Goal: Information Seeking & Learning: Learn about a topic

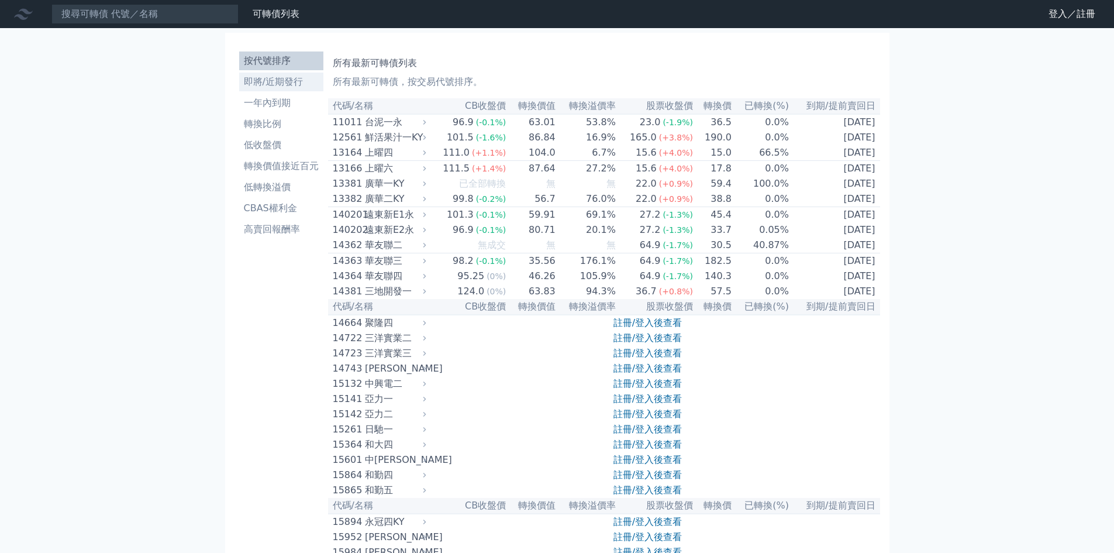
click at [269, 82] on li "即將/近期發行" at bounding box center [281, 82] width 84 height 14
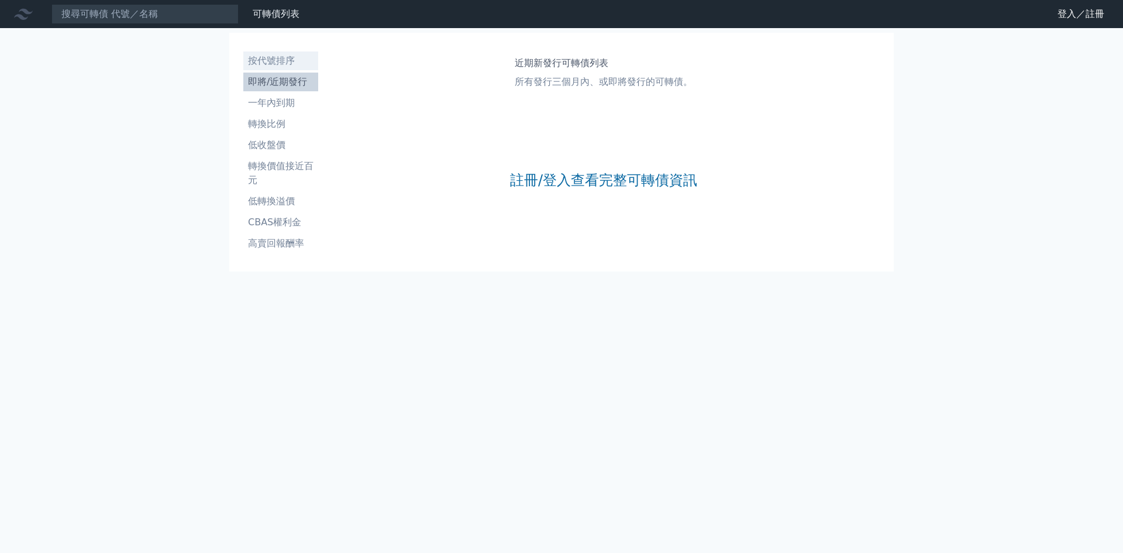
click at [270, 61] on li "按代號排序" at bounding box center [280, 61] width 75 height 14
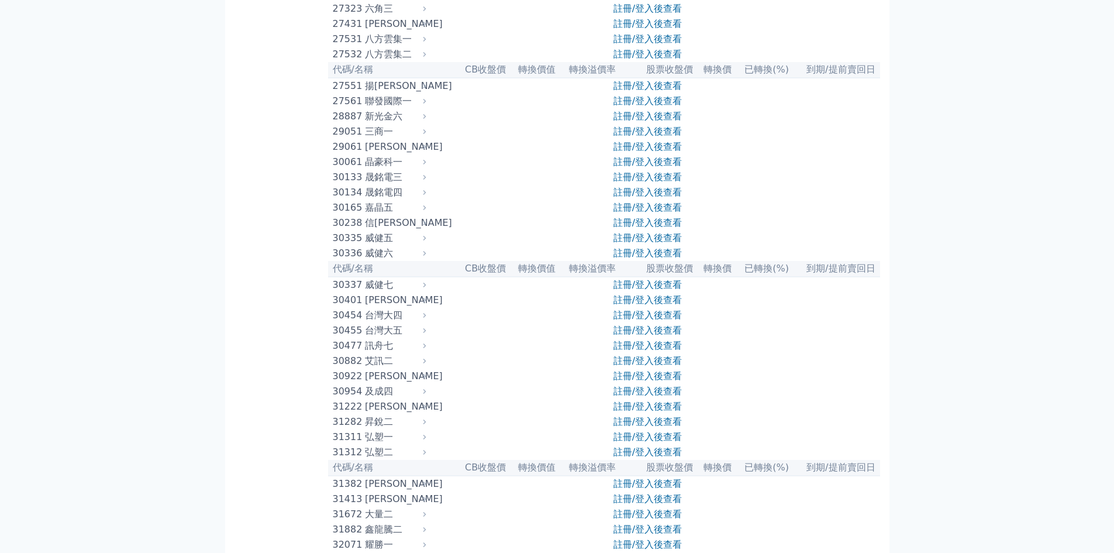
scroll to position [5203, 0]
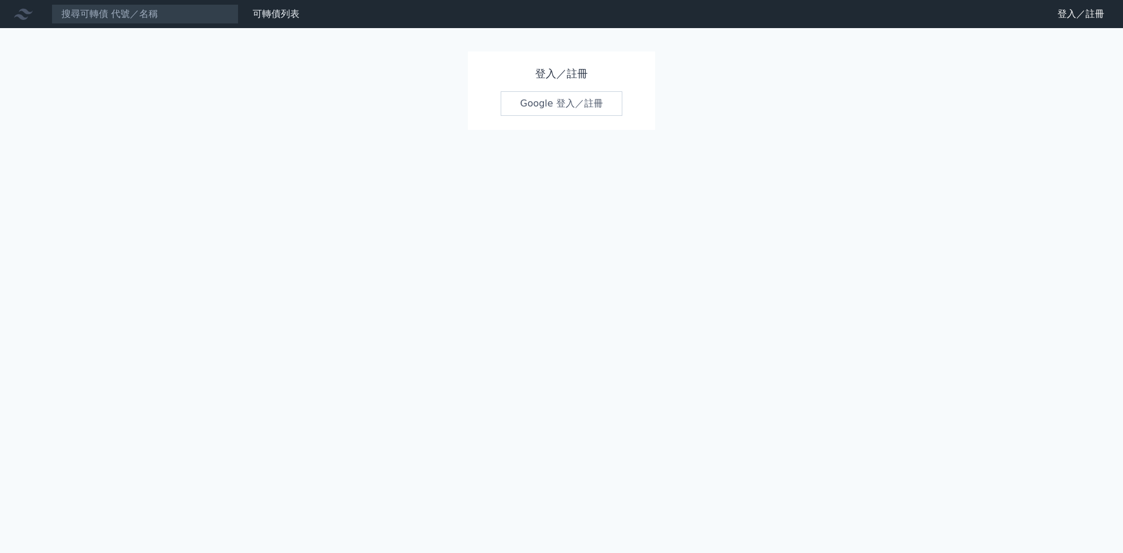
click at [559, 109] on link "Google 登入／註冊" at bounding box center [562, 103] width 122 height 25
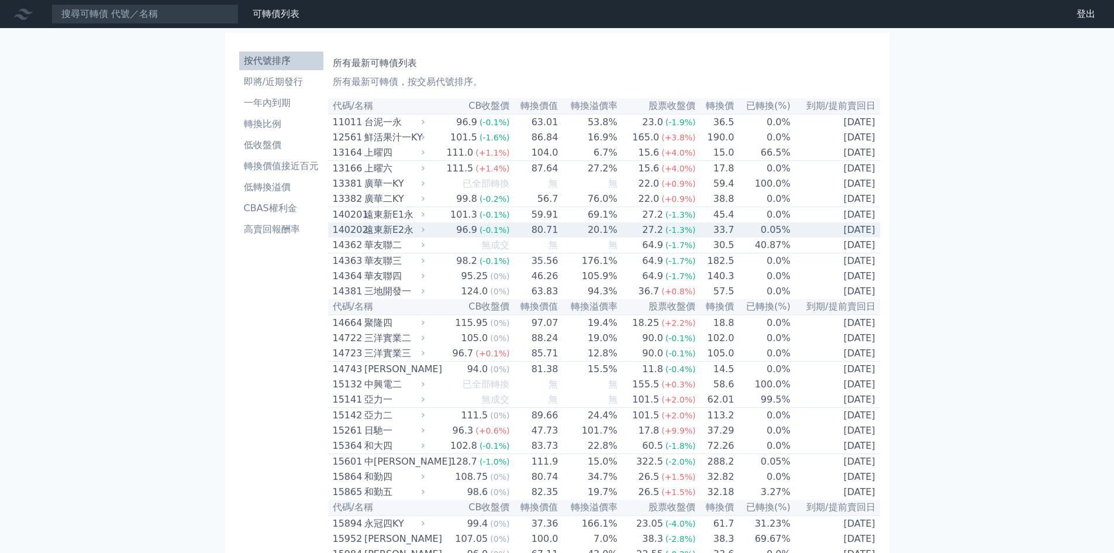
scroll to position [5245, 0]
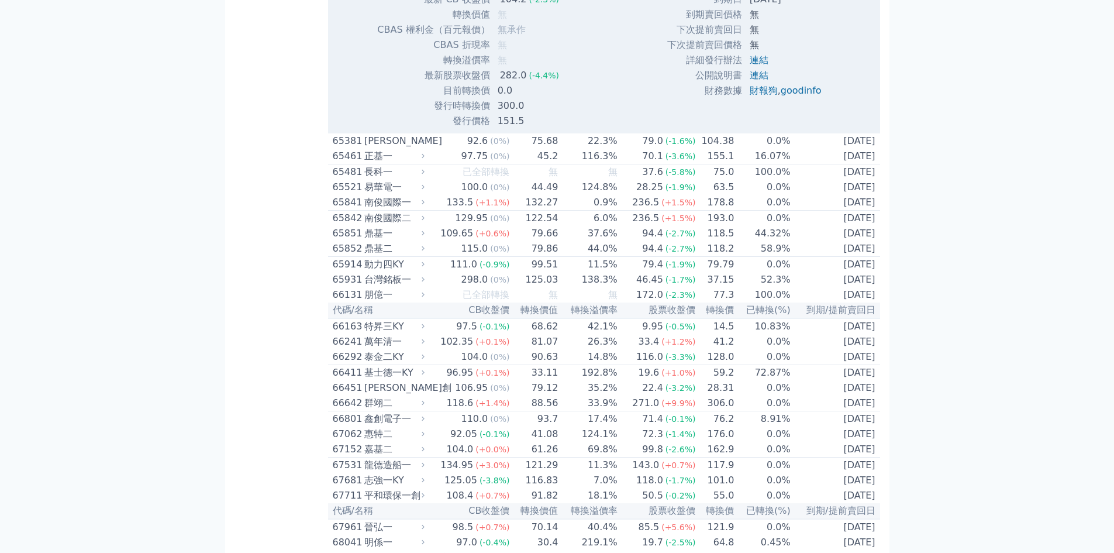
scroll to position [5479, 0]
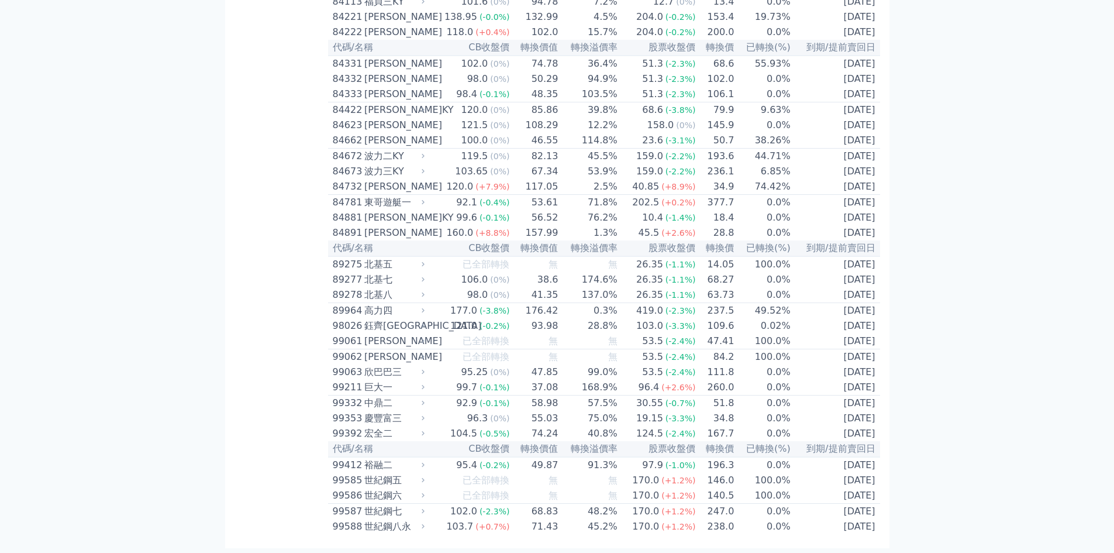
scroll to position [6766, 0]
